Goal: Task Accomplishment & Management: Complete application form

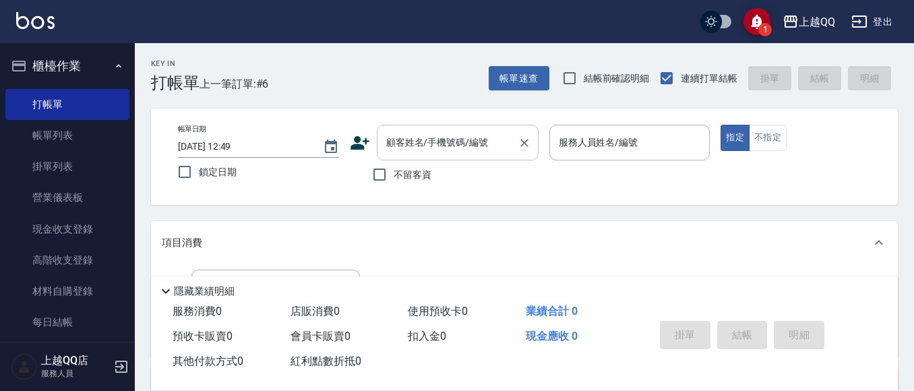
drag, startPoint x: 0, startPoint y: 0, endPoint x: 410, endPoint y: 148, distance: 435.8
click at [398, 151] on input "顧客姓名/手機號碼/編號" at bounding box center [447, 143] width 129 height 24
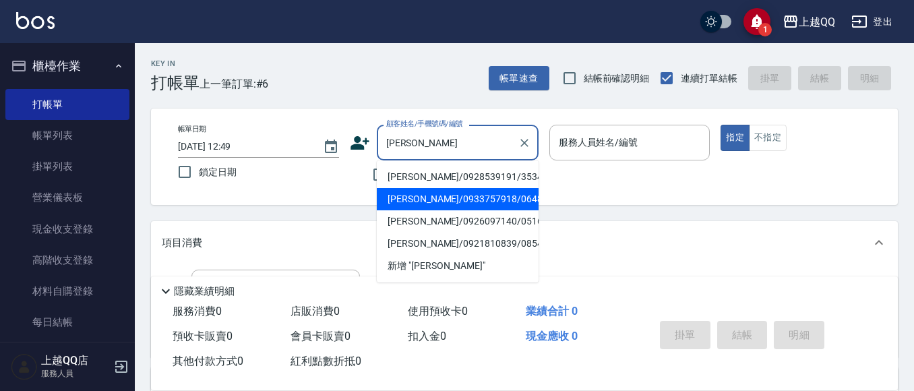
click at [444, 205] on li "[PERSON_NAME]/0933757918/0648" at bounding box center [458, 199] width 162 height 22
type input "[PERSON_NAME]/0933757918/0648"
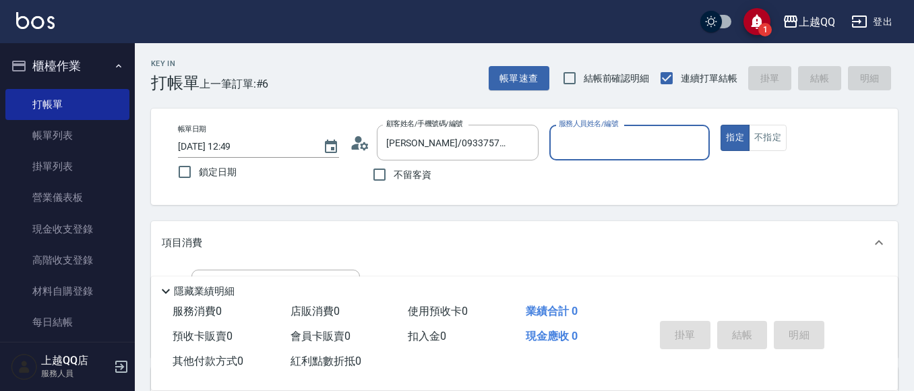
scroll to position [67, 0]
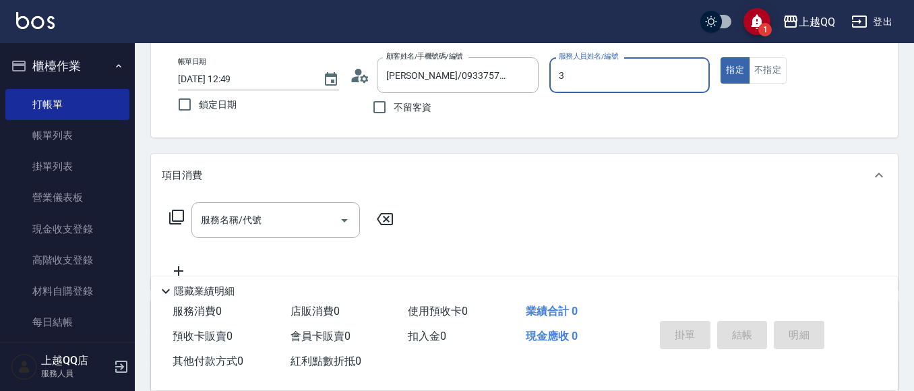
type input "3"
type button "true"
type input "佩怡-3"
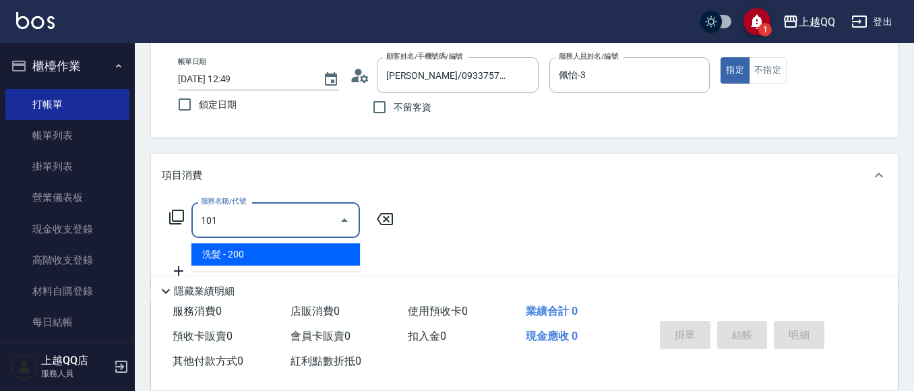
type input "洗髮(101)"
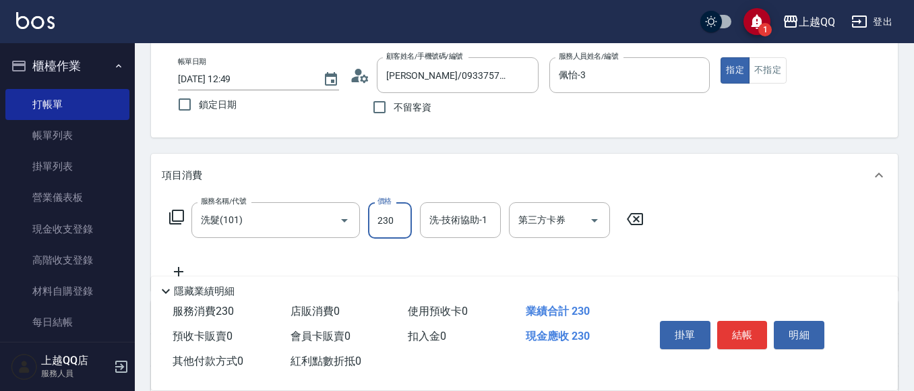
type input "230"
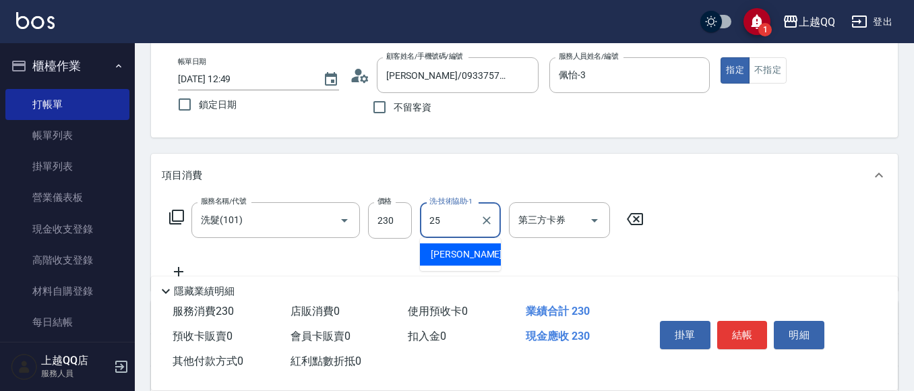
type input "[PERSON_NAME]-25"
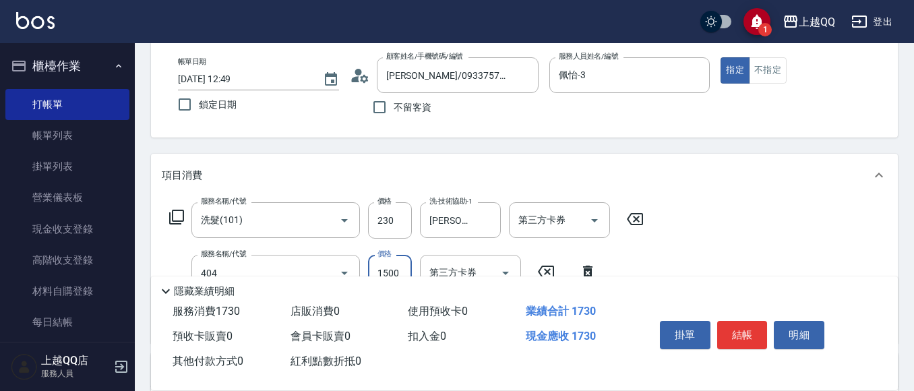
type input "設計染髮(404)"
type input "1499"
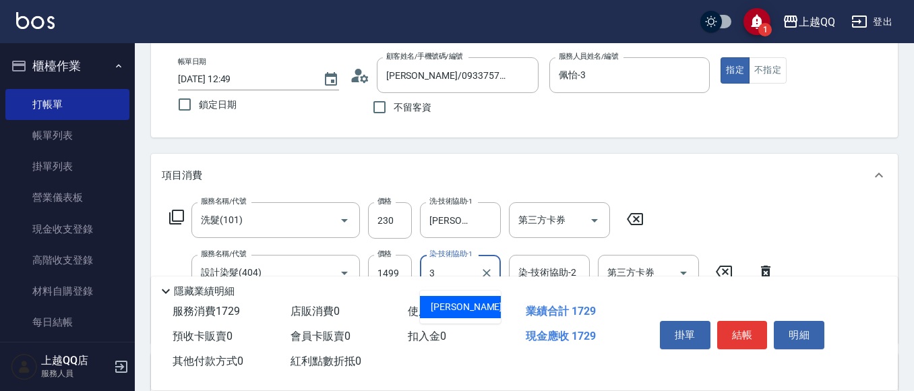
type input "佩怡-3"
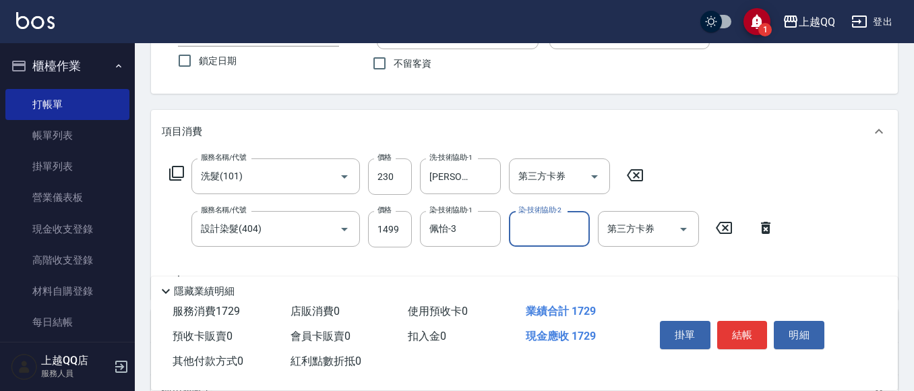
scroll to position [135, 0]
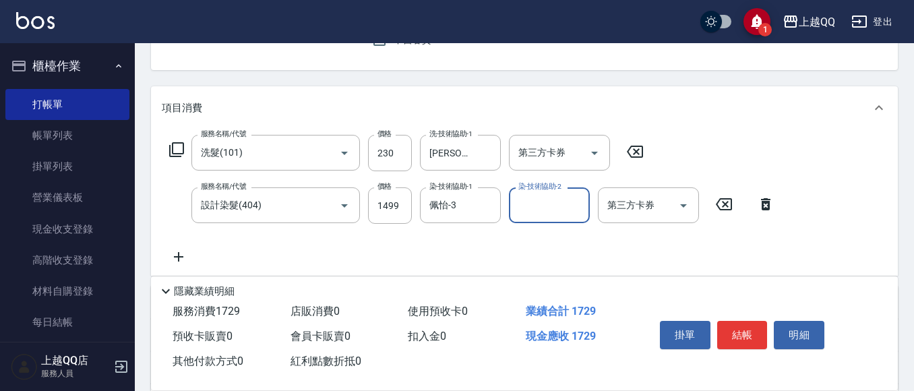
click at [739, 333] on button "結帳" at bounding box center [742, 335] width 51 height 28
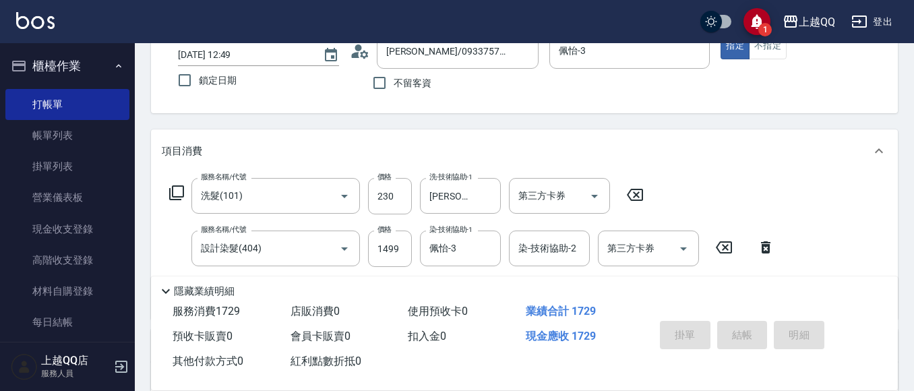
scroll to position [67, 0]
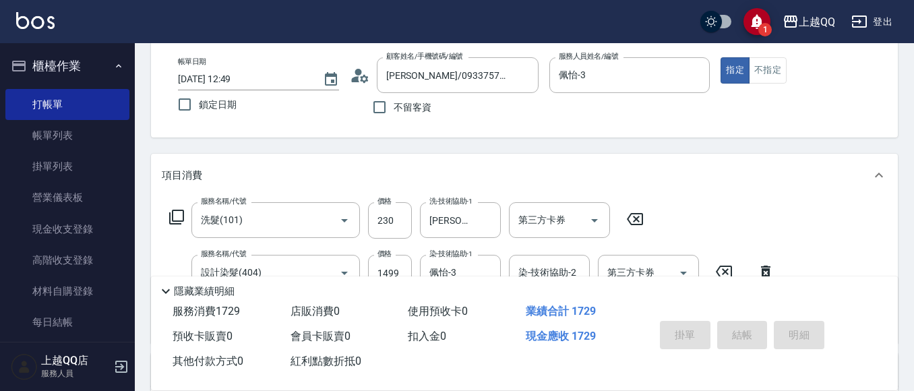
type input "[DATE] 16:03"
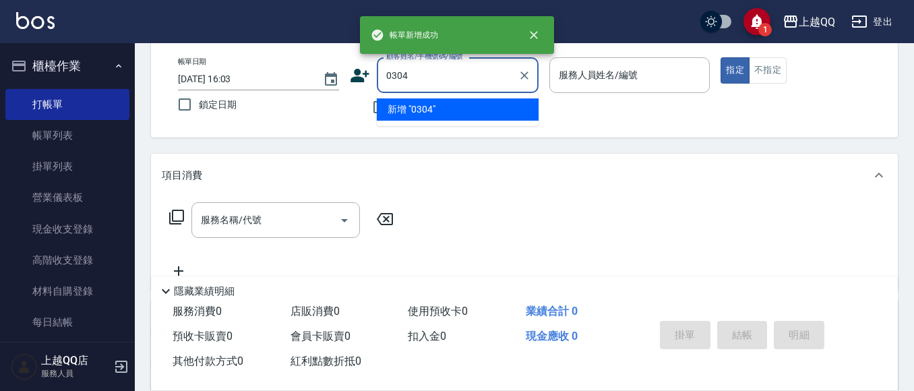
click at [720, 57] on button "指定" at bounding box center [734, 70] width 29 height 26
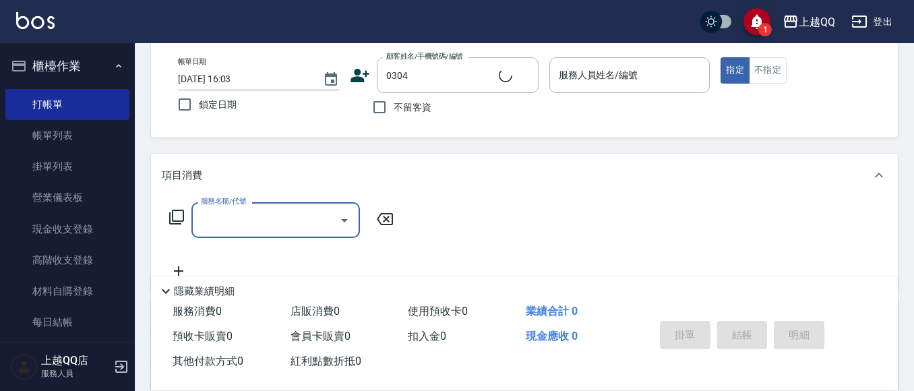
type input "[PERSON_NAME]/0920504973/0304"
type input "佩怡-3"
type input "2"
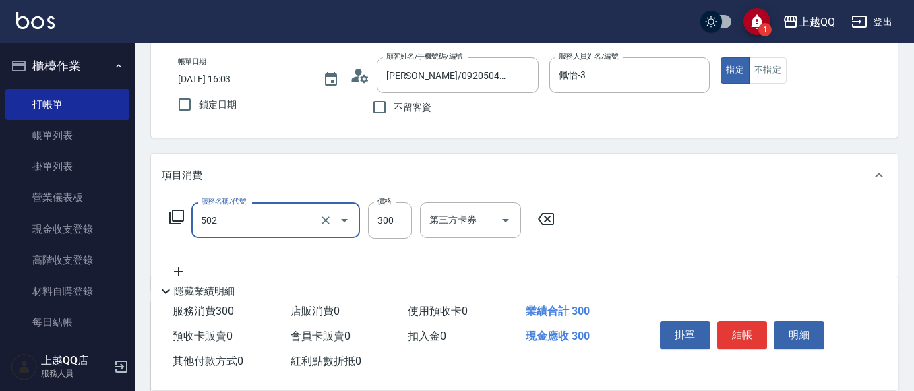
type input "自備護髮(502)"
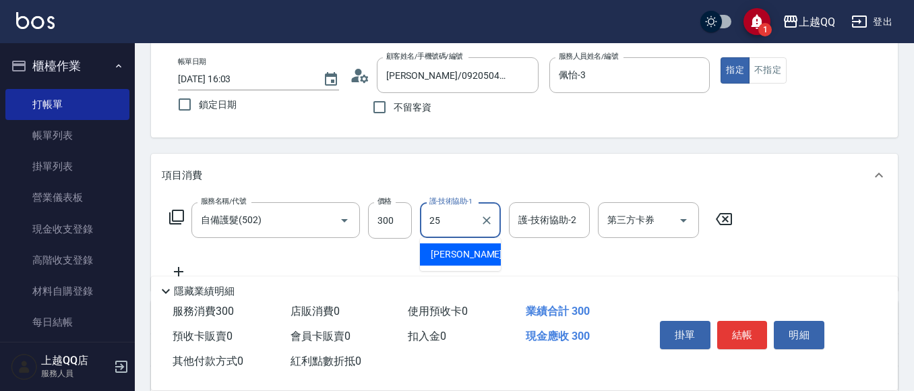
type input "[PERSON_NAME]-25"
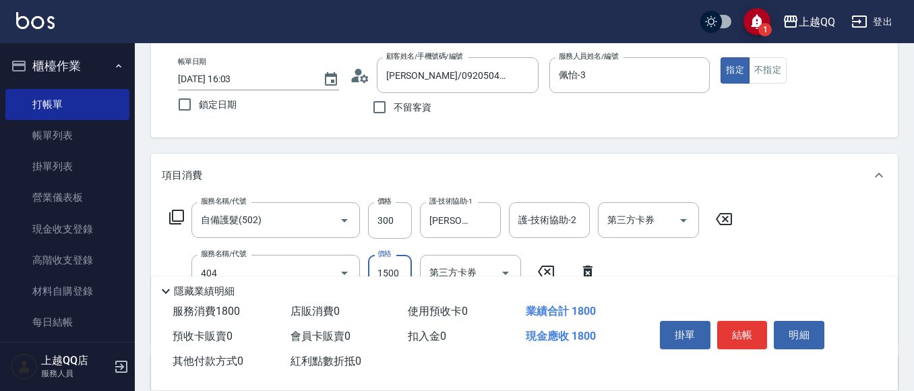
type input "設計染髮(404)"
type input "999"
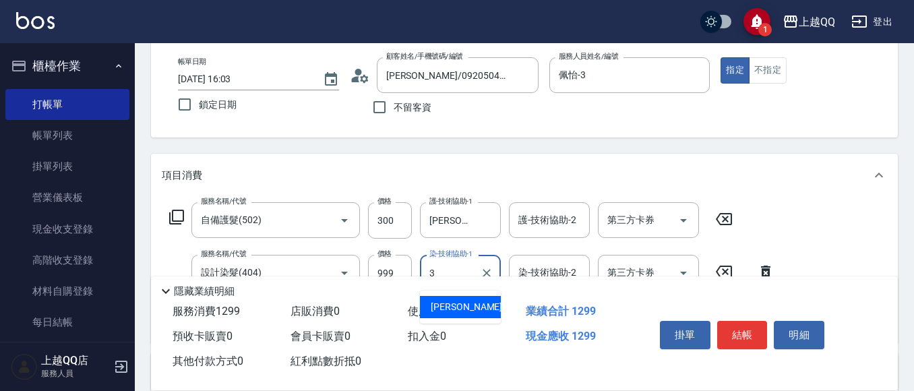
type input "佩怡-3"
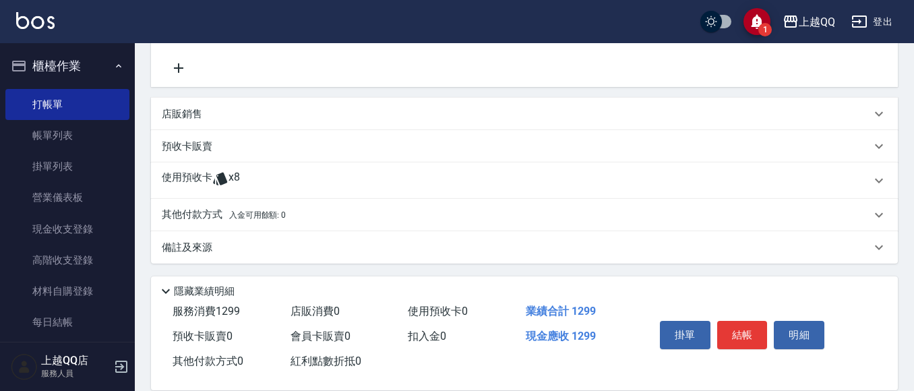
scroll to position [326, 0]
click at [220, 181] on icon at bounding box center [220, 177] width 14 height 13
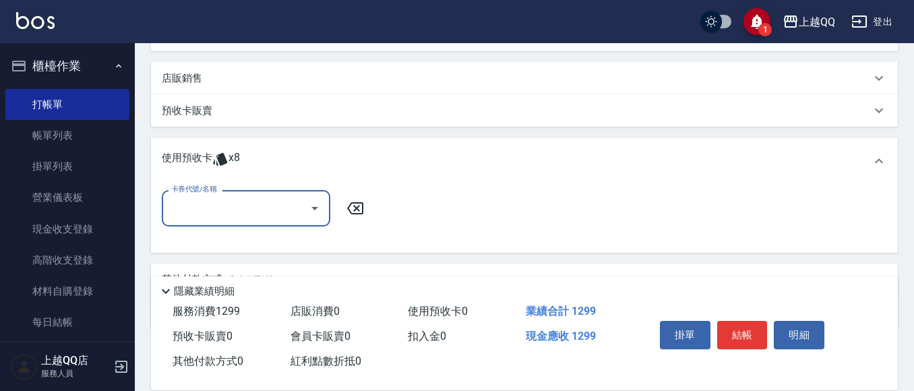
scroll to position [393, 0]
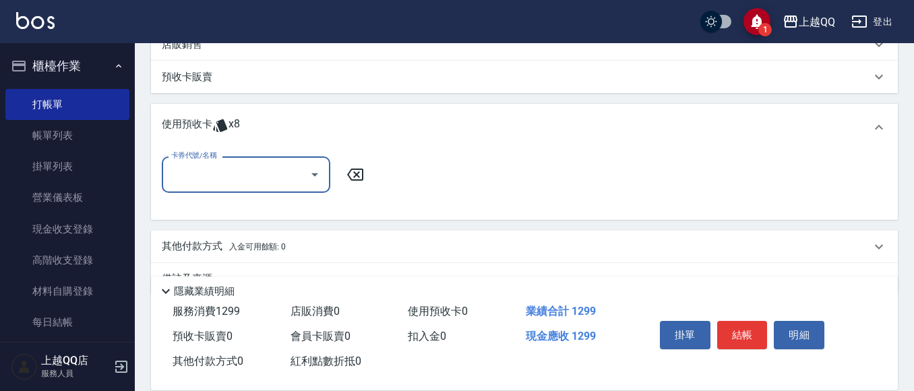
click at [273, 176] on input "卡券代號/名稱" at bounding box center [236, 174] width 136 height 24
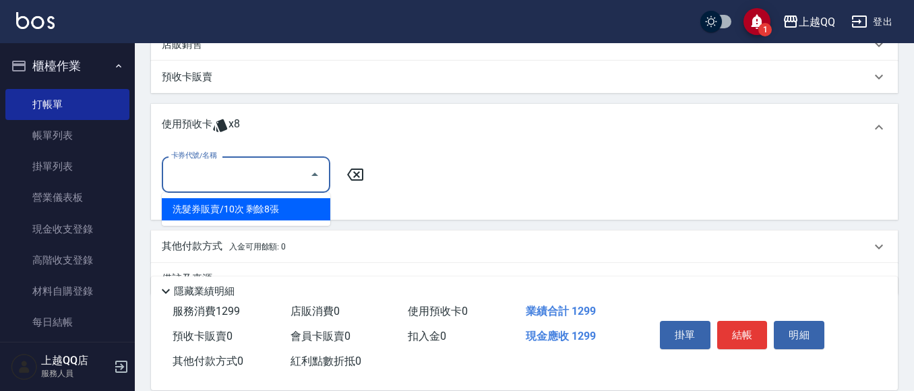
click at [303, 207] on div "洗髮券販賣/10次 剩餘8張" at bounding box center [246, 209] width 168 height 22
type input "洗髮券販賣/10次"
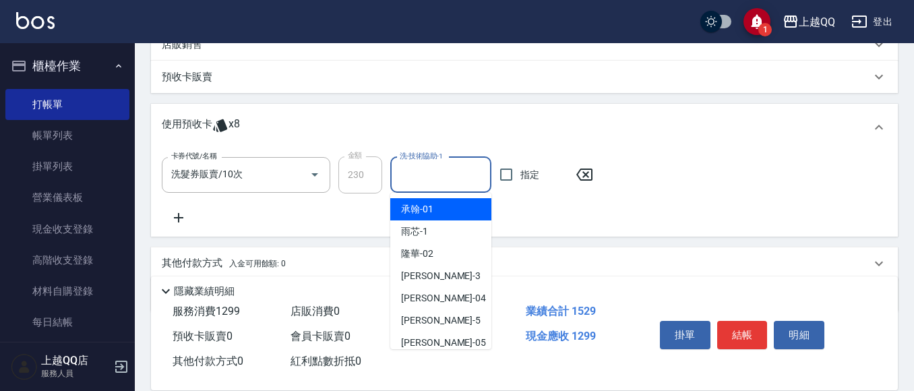
drag, startPoint x: 448, startPoint y: 175, endPoint x: 456, endPoint y: 174, distance: 7.5
click at [456, 174] on input "洗-技術協助-1" at bounding box center [440, 175] width 89 height 24
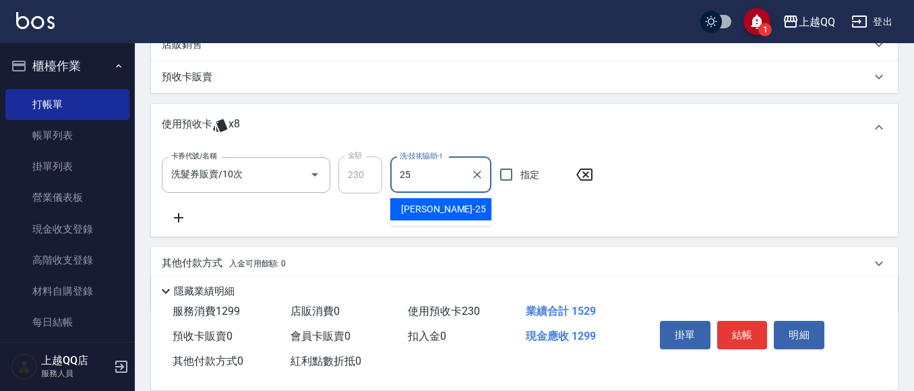
type input "[PERSON_NAME]-25"
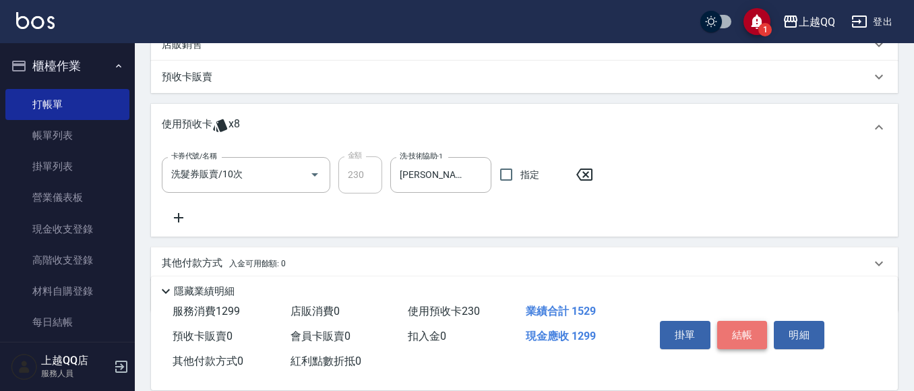
click at [734, 326] on button "結帳" at bounding box center [742, 335] width 51 height 28
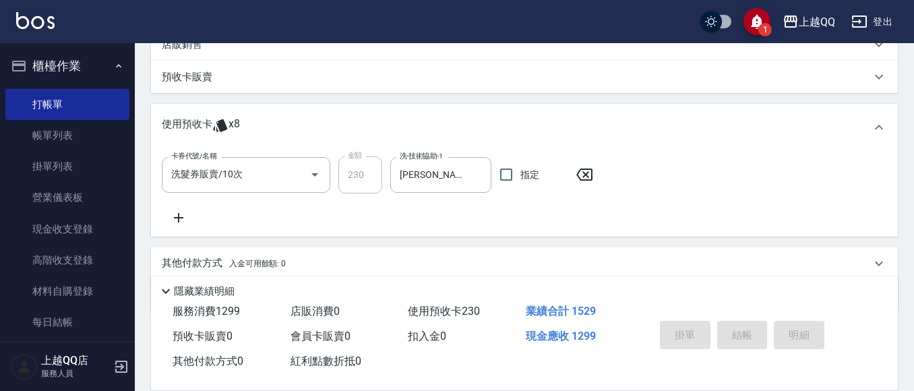
type input "[DATE] 16:04"
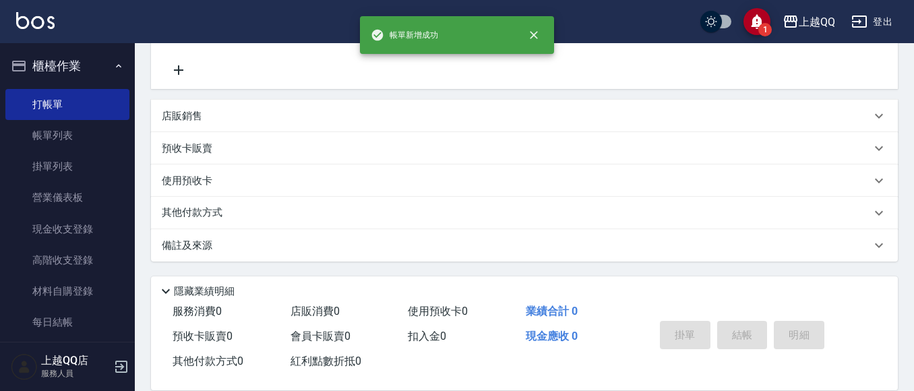
scroll to position [0, 0]
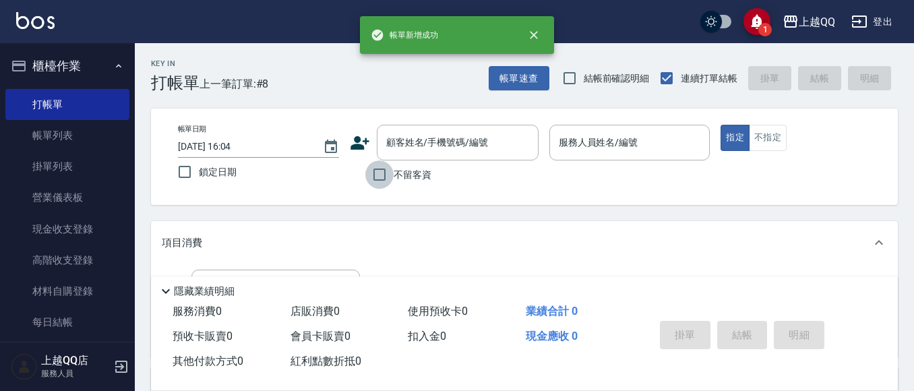
click at [372, 172] on input "不留客資" at bounding box center [379, 174] width 28 height 28
checkbox input "true"
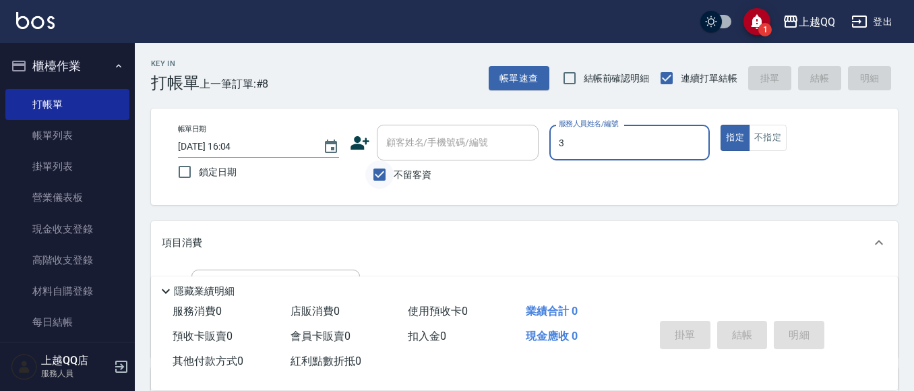
type input "佩怡-3"
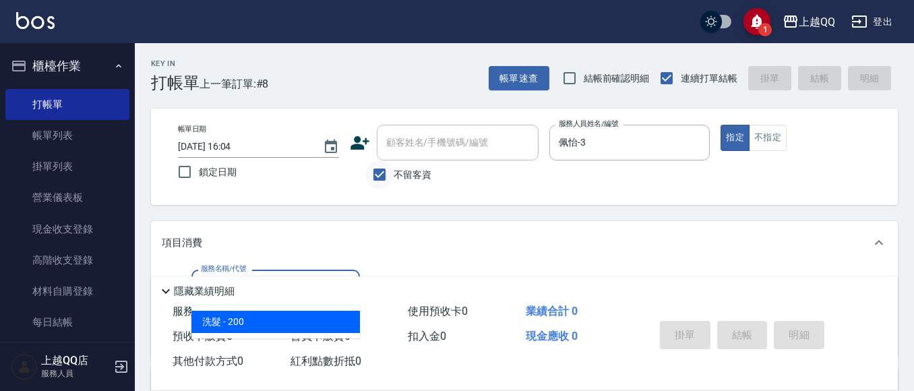
type input "洗髮(101)"
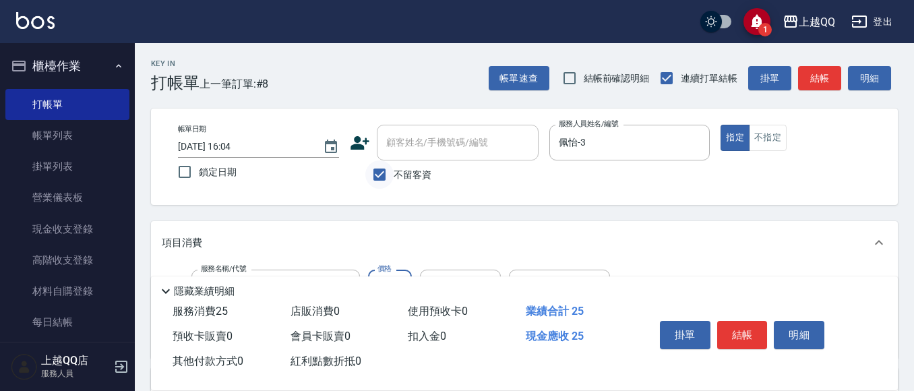
type input "250"
type input "佩怡-3"
type input "指定單剪(203)"
type input "350"
click at [746, 331] on button "結帳" at bounding box center [742, 335] width 51 height 28
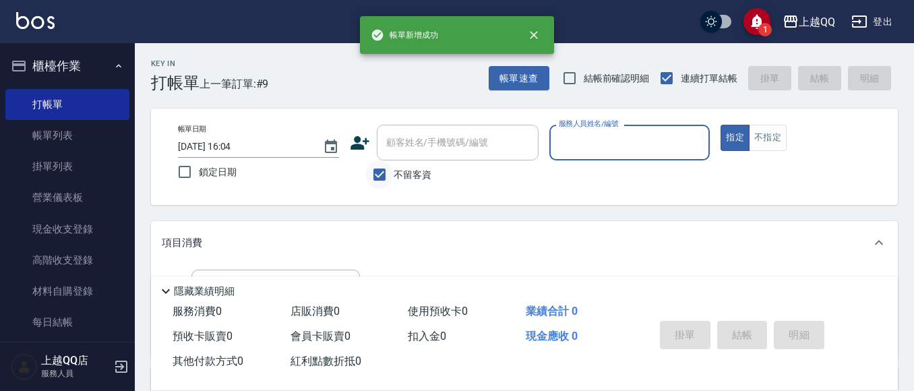
click at [369, 179] on input "不留客資" at bounding box center [379, 174] width 28 height 28
checkbox input "false"
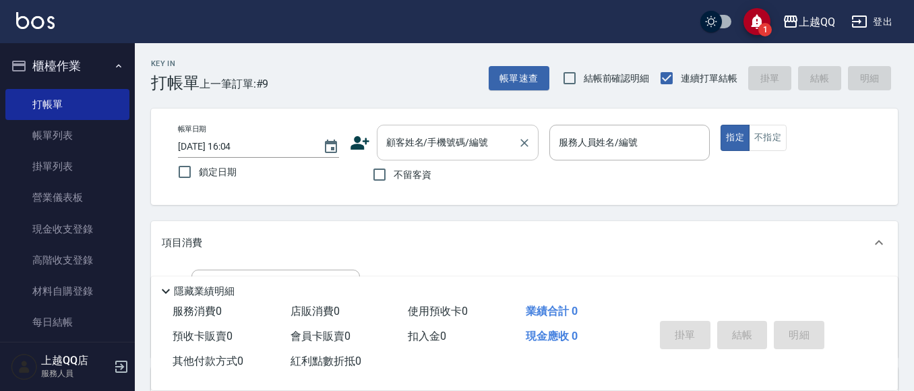
click at [412, 150] on input "顧客姓名/手機號碼/編號" at bounding box center [447, 143] width 129 height 24
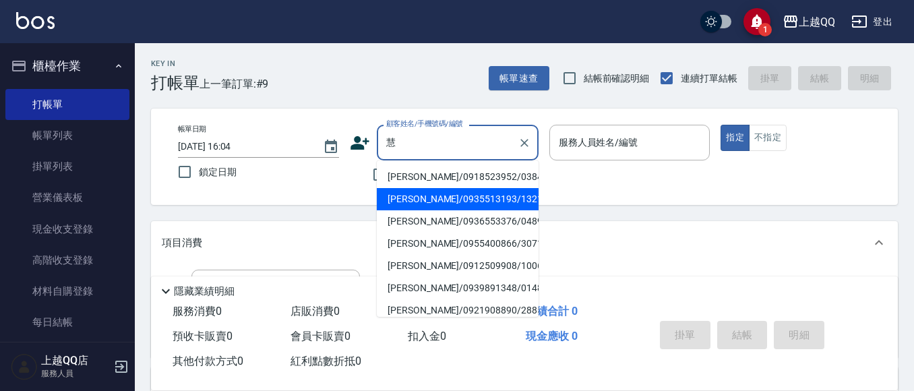
click at [456, 196] on li "[PERSON_NAME]/0935513193/1321" at bounding box center [458, 199] width 162 height 22
type input "[PERSON_NAME]/0935513193/1321"
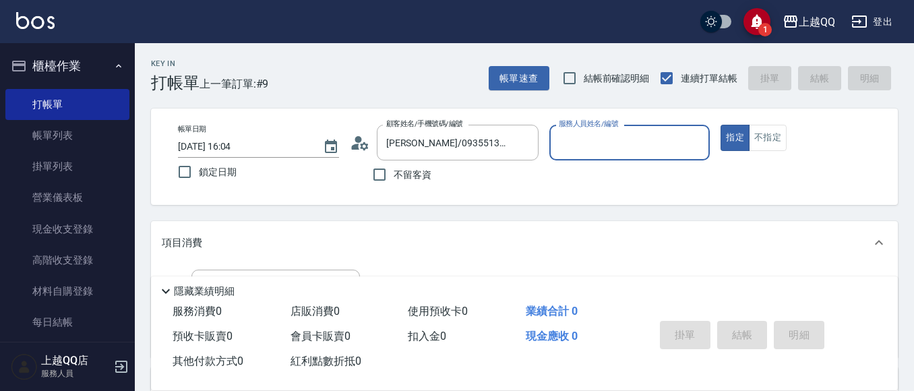
type input "佩怡-3"
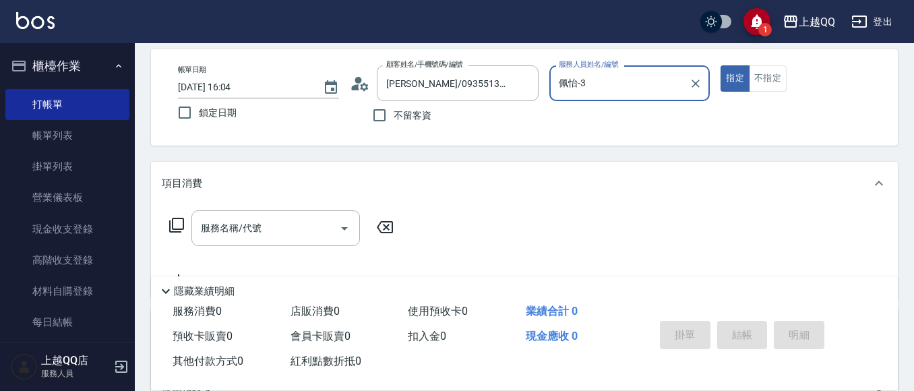
scroll to position [67, 0]
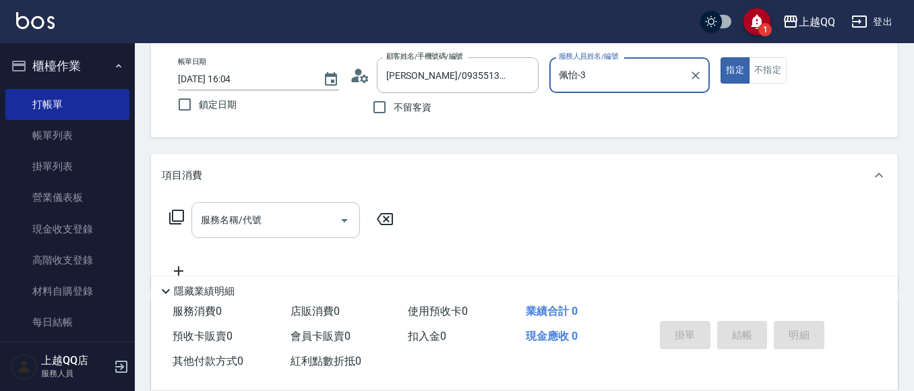
click at [226, 224] on div "服務名稱/代號 服務名稱/代號" at bounding box center [275, 220] width 168 height 36
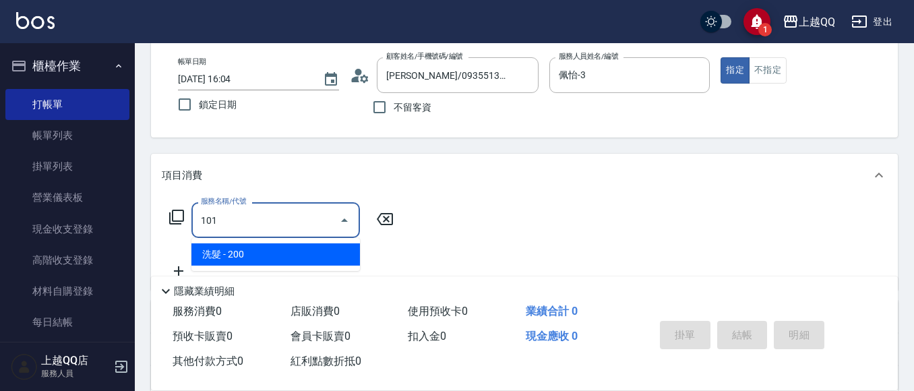
type input "洗髮(101)"
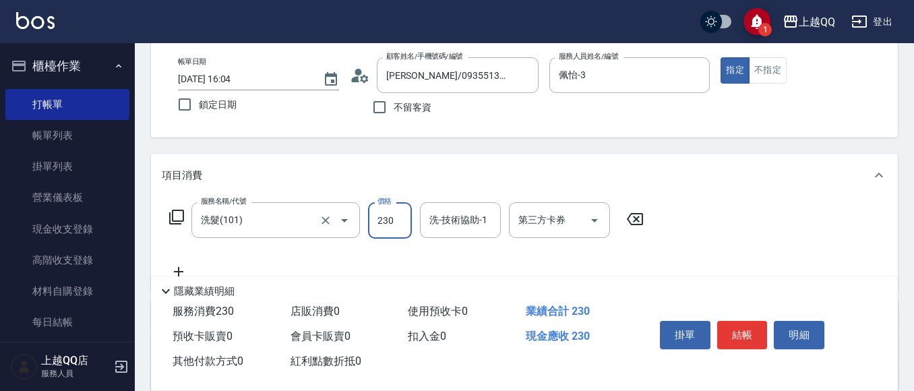
type input "230"
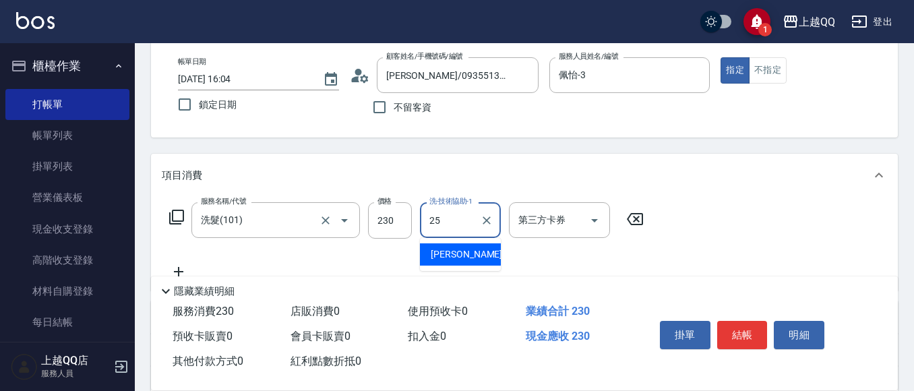
type input "[PERSON_NAME]-25"
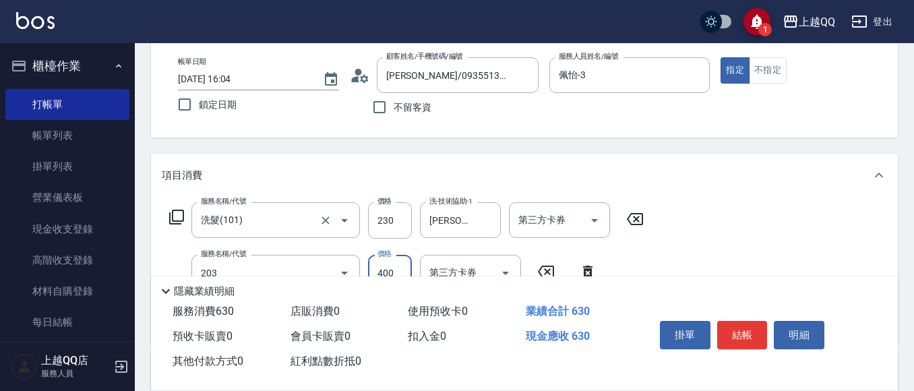
type input "指定單剪(203)"
type input "350"
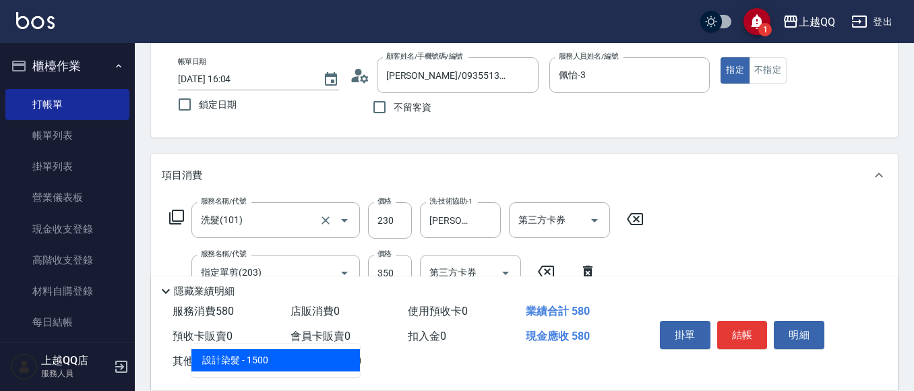
type input "設計染髮(404)"
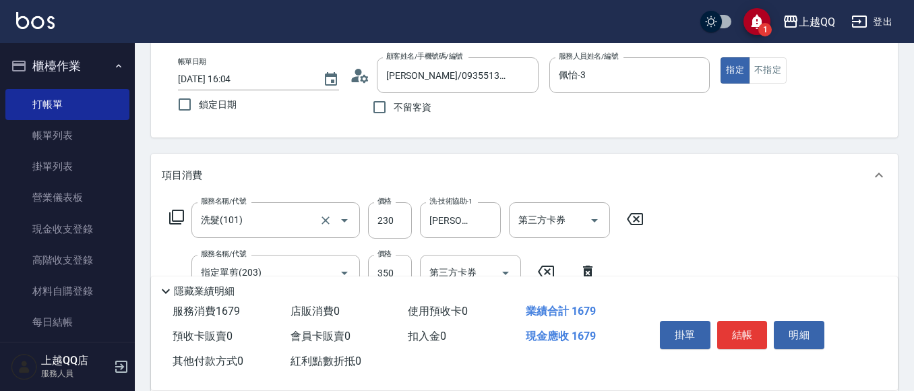
type input "1099"
type input "佩怡-3"
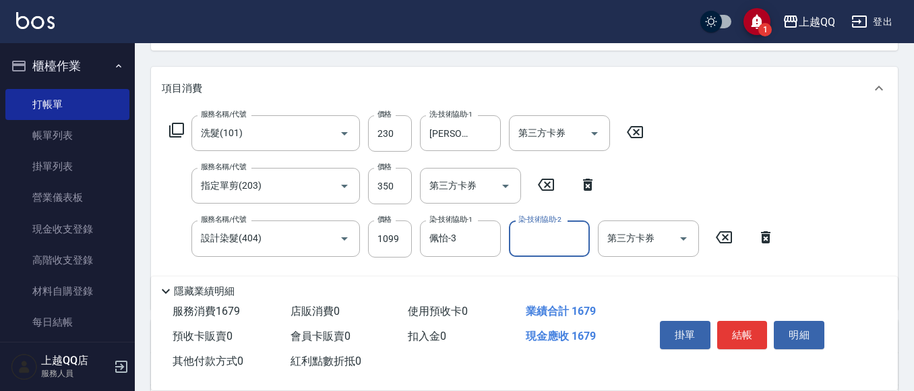
scroll to position [135, 0]
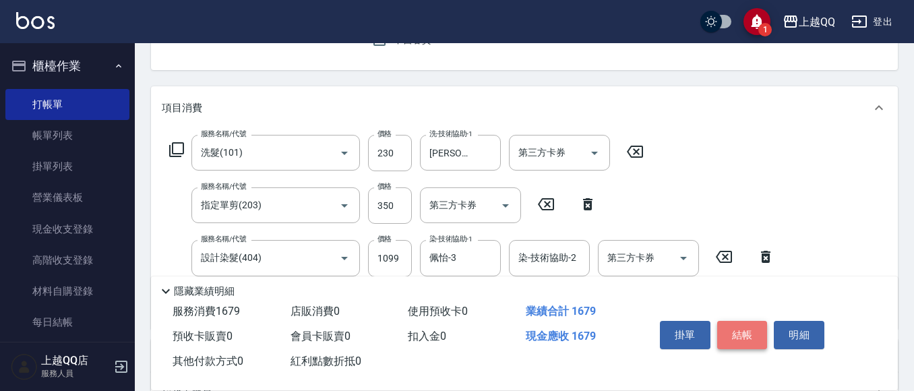
click at [747, 336] on button "結帳" at bounding box center [742, 335] width 51 height 28
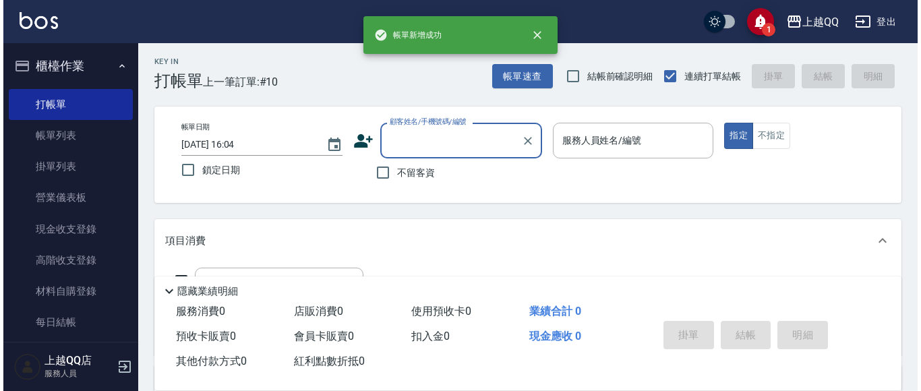
scroll to position [0, 0]
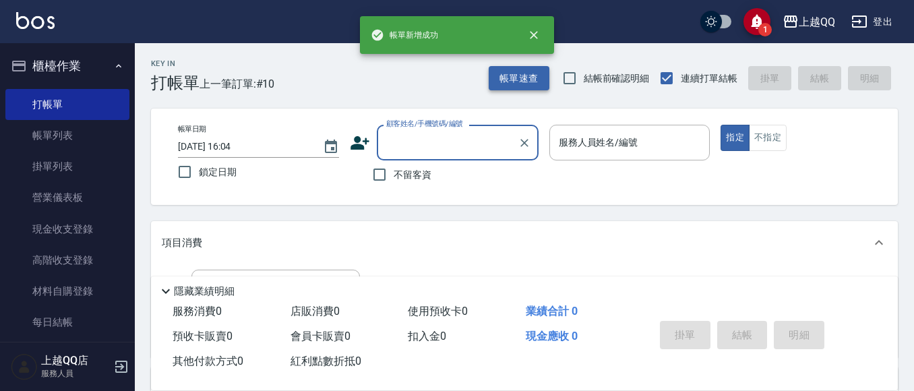
click at [523, 86] on button "帳單速查" at bounding box center [519, 78] width 61 height 25
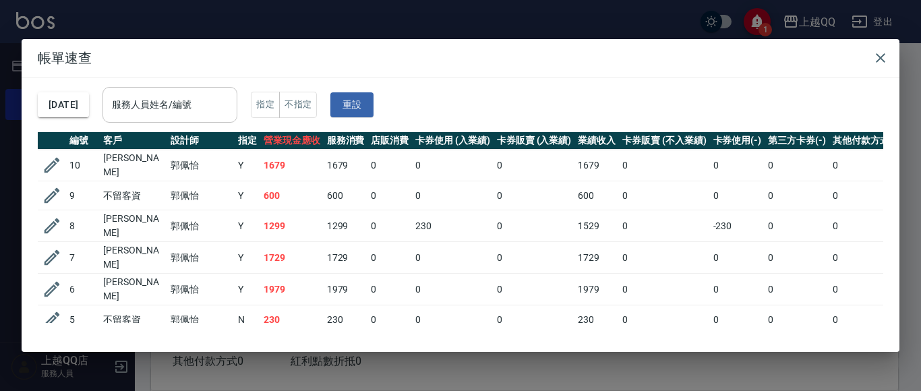
click at [237, 97] on div "服務人員姓名/編號" at bounding box center [169, 105] width 135 height 36
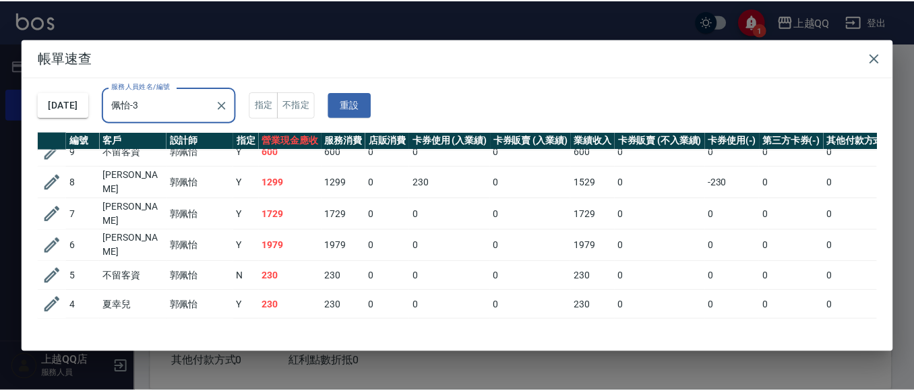
scroll to position [67, 0]
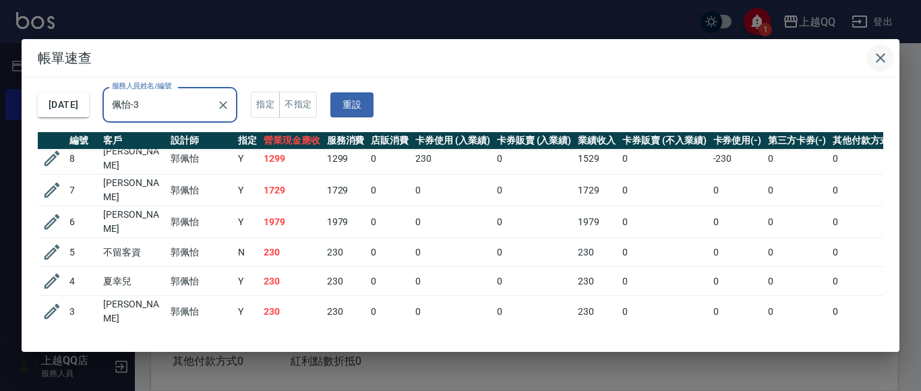
type input "佩怡-3"
click at [888, 57] on button "button" at bounding box center [880, 57] width 27 height 27
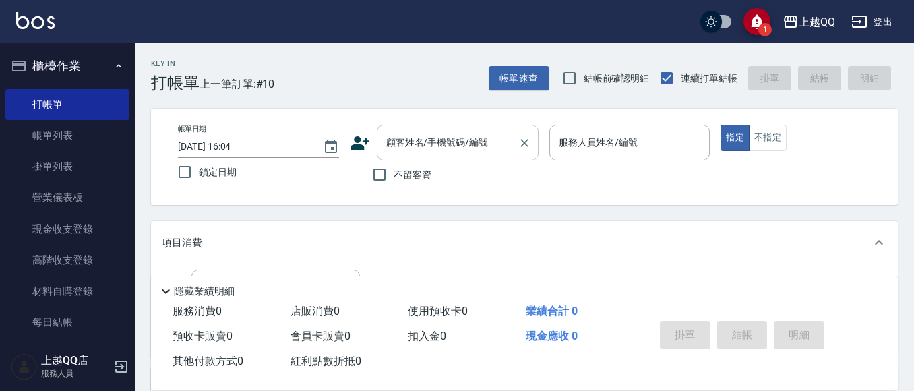
click at [418, 128] on div "顧客姓名/手機號碼/編號" at bounding box center [458, 143] width 162 height 36
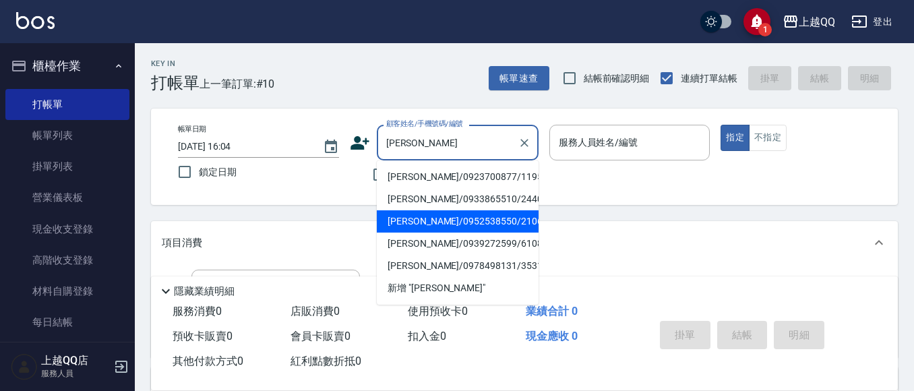
click at [424, 220] on li "[PERSON_NAME]/0952538550/2106" at bounding box center [458, 221] width 162 height 22
type input "[PERSON_NAME]/0952538550/2106"
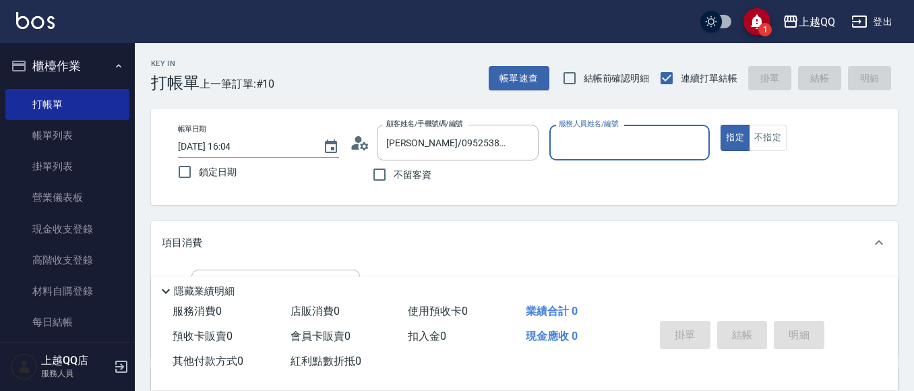
type input "佩怡-3"
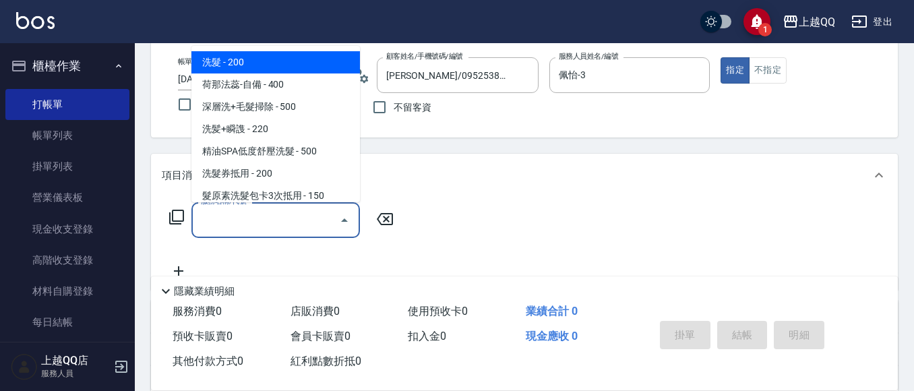
click at [272, 220] on input "服務名稱/代號" at bounding box center [265, 220] width 136 height 24
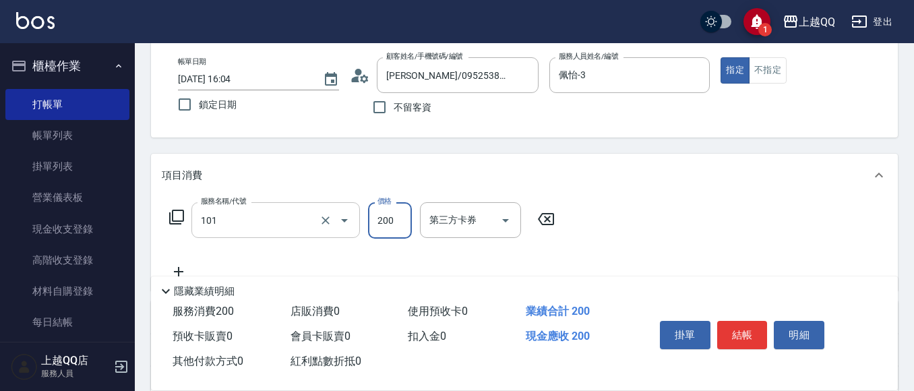
type input "洗髮(101)"
type input "230"
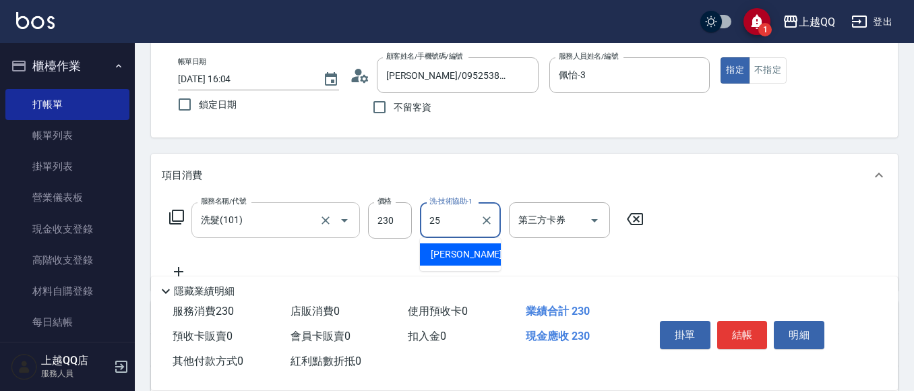
type input "[PERSON_NAME]-25"
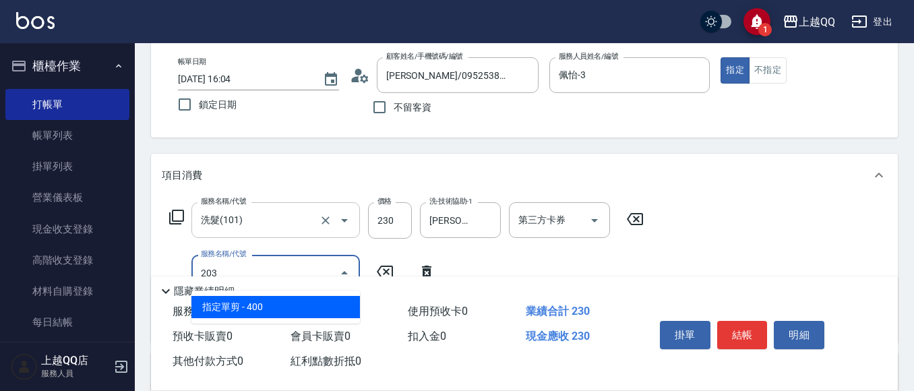
type input "指定單剪(203)"
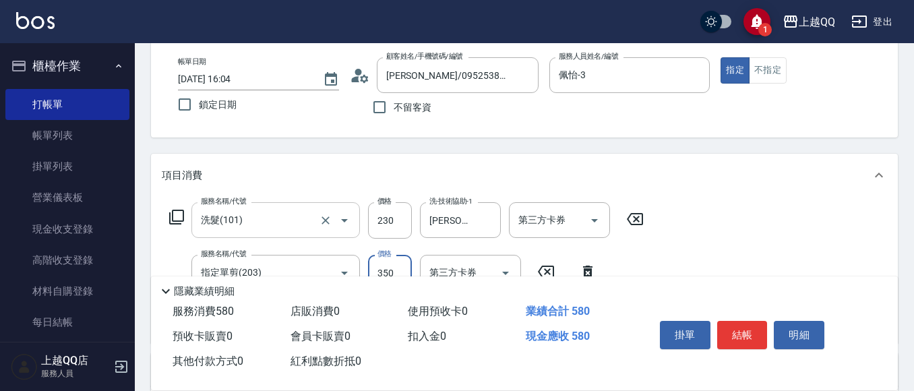
type input "350"
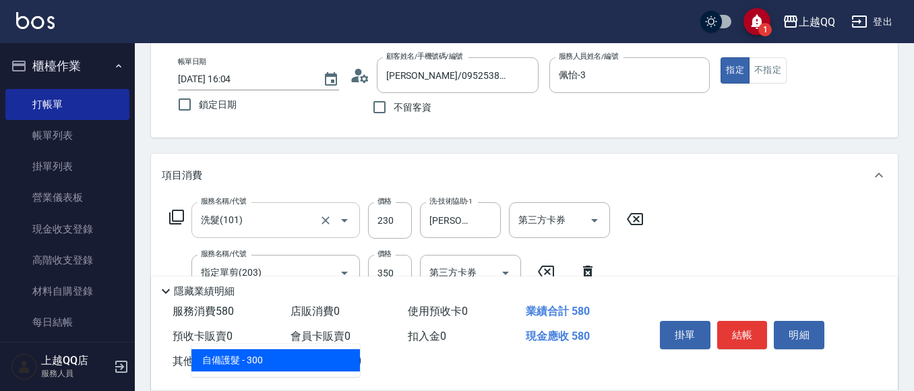
type input "自備護髮(502)"
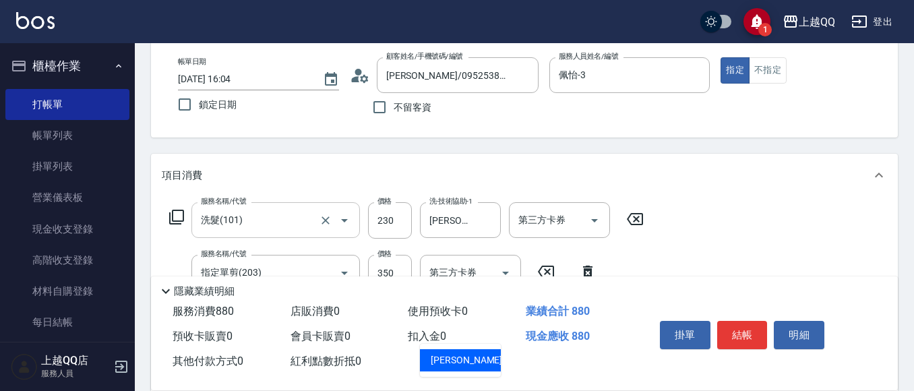
type input "[PERSON_NAME]-25"
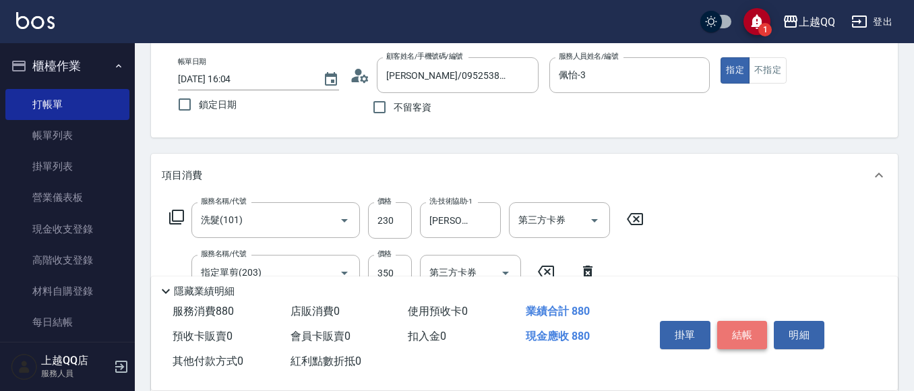
click at [764, 324] on button "結帳" at bounding box center [742, 335] width 51 height 28
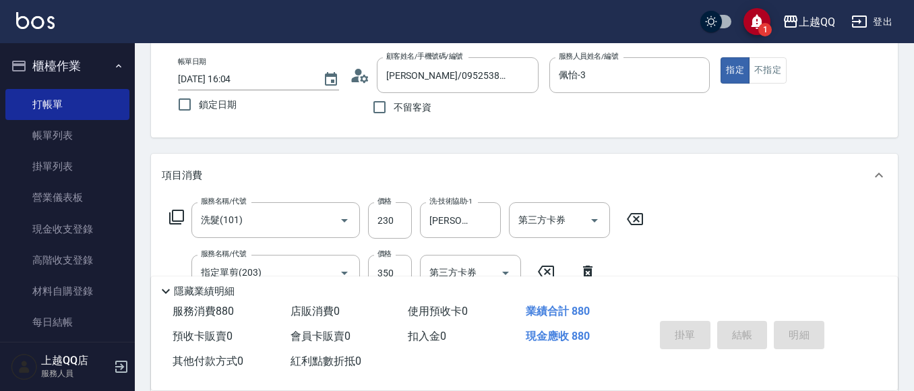
type input "[DATE] 16:05"
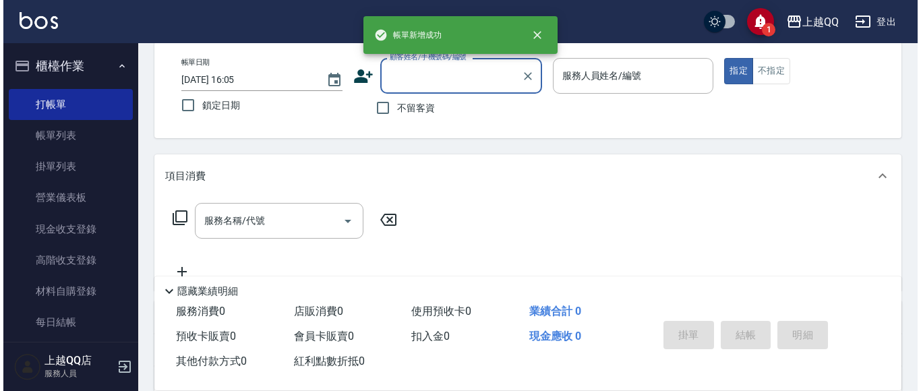
scroll to position [0, 0]
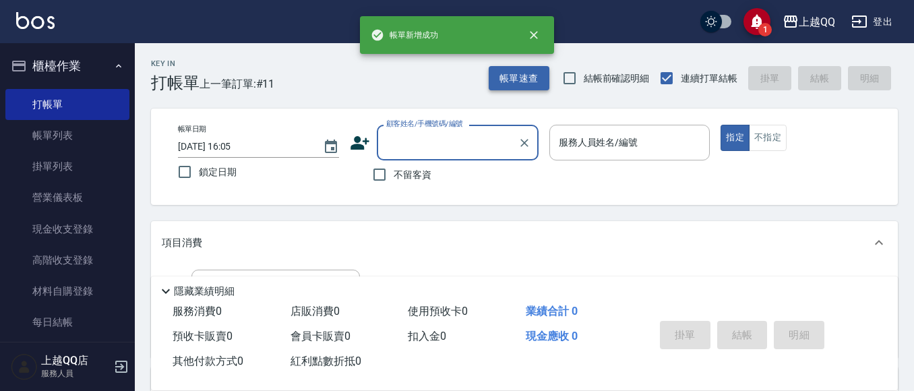
click at [520, 87] on button "帳單速查" at bounding box center [519, 78] width 61 height 25
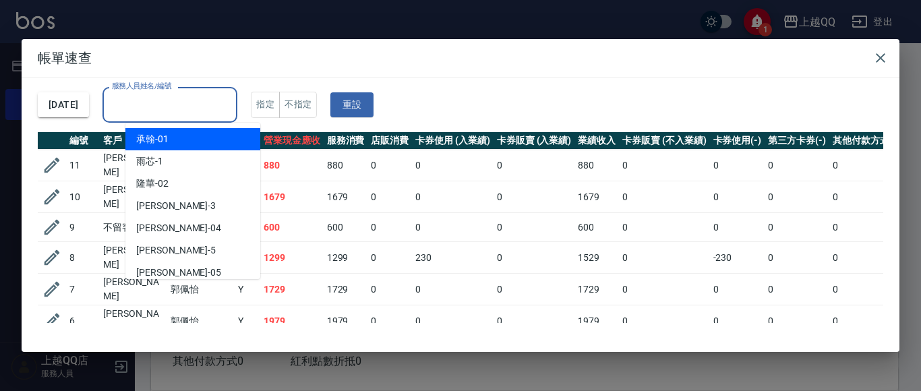
click at [177, 104] on input "服務人員姓名/編號" at bounding box center [170, 105] width 123 height 24
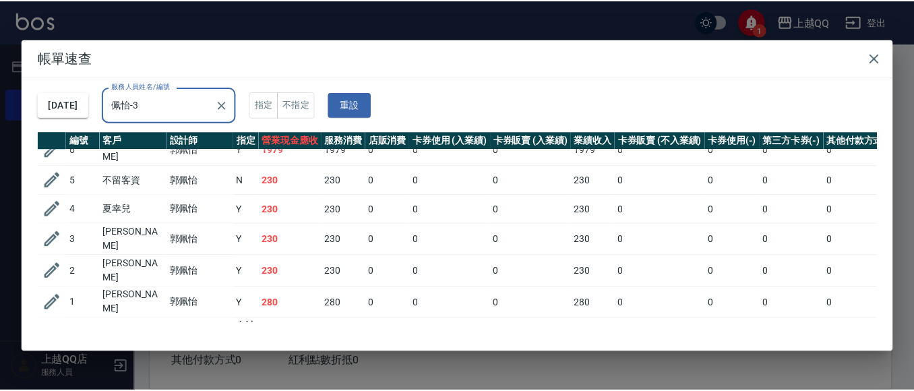
scroll to position [175, 0]
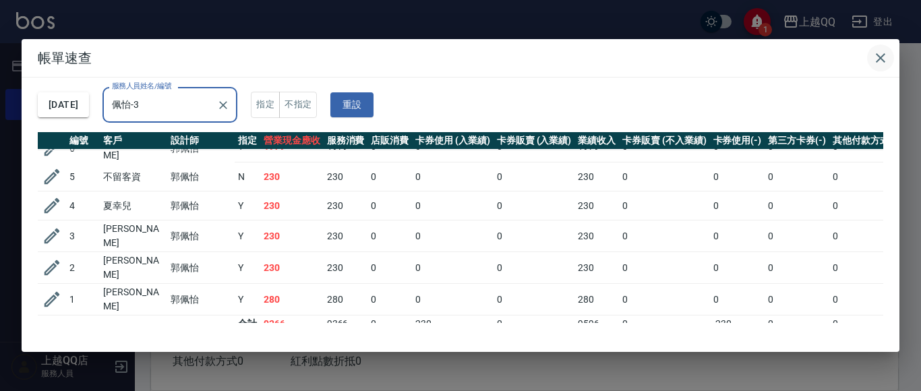
type input "佩怡-3"
click at [879, 63] on icon "button" at bounding box center [880, 58] width 16 height 16
